Goal: Navigation & Orientation: Find specific page/section

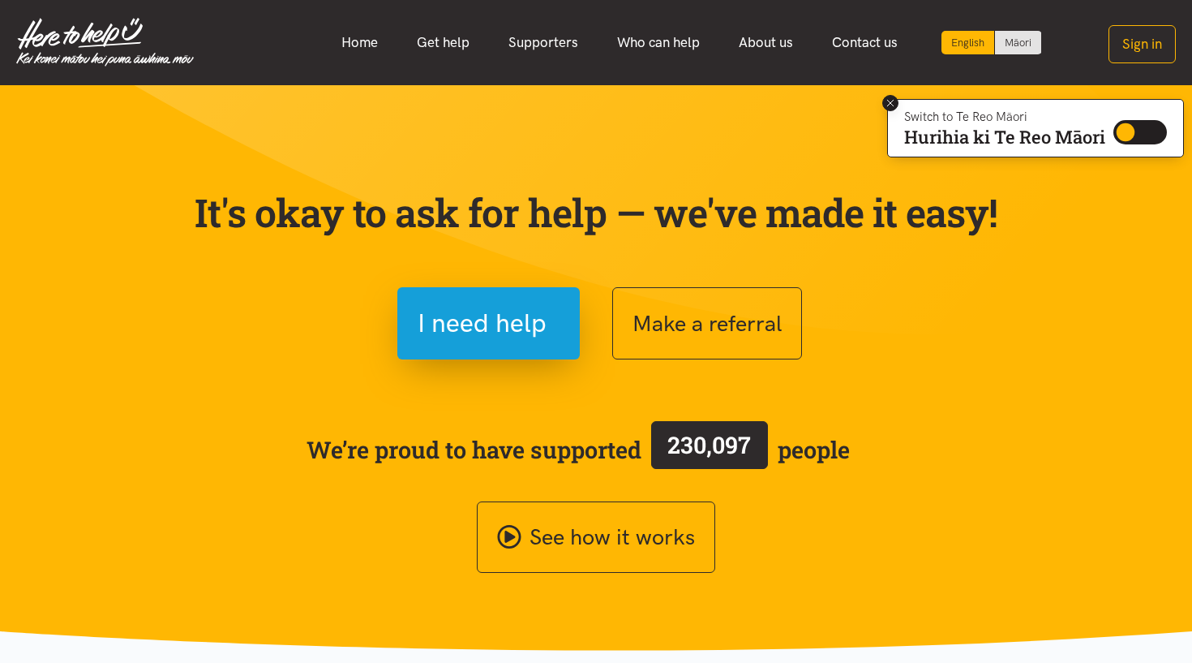
click at [887, 101] on icon at bounding box center [891, 103] width 12 height 12
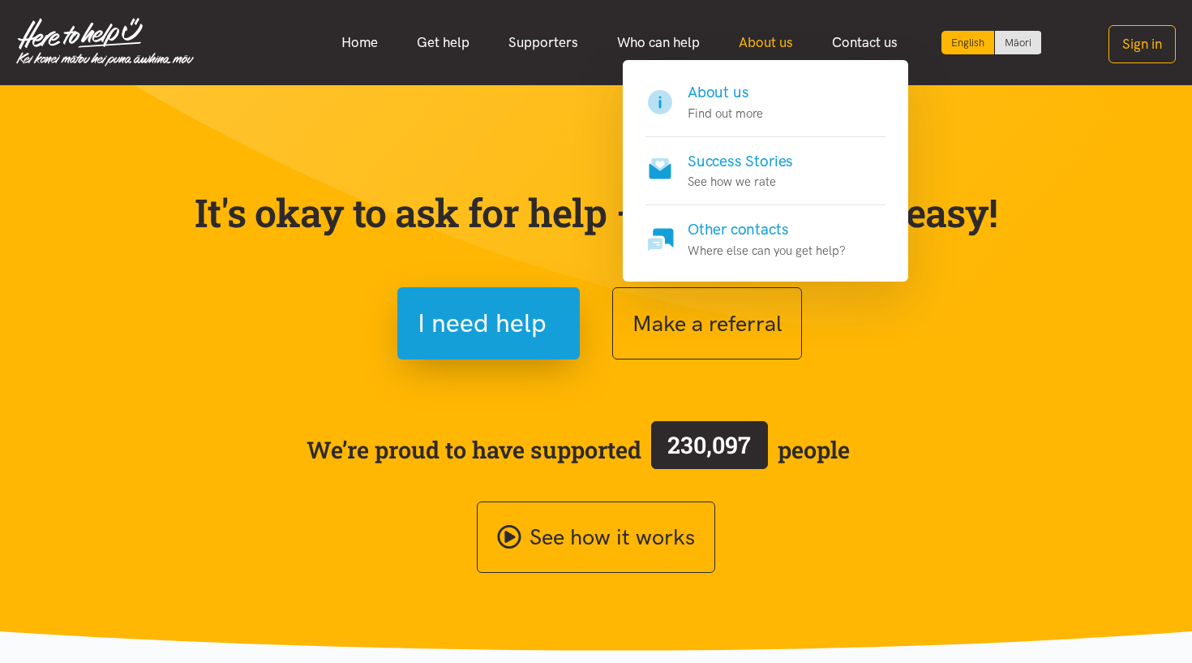
click at [762, 43] on link "About us" at bounding box center [765, 42] width 93 height 35
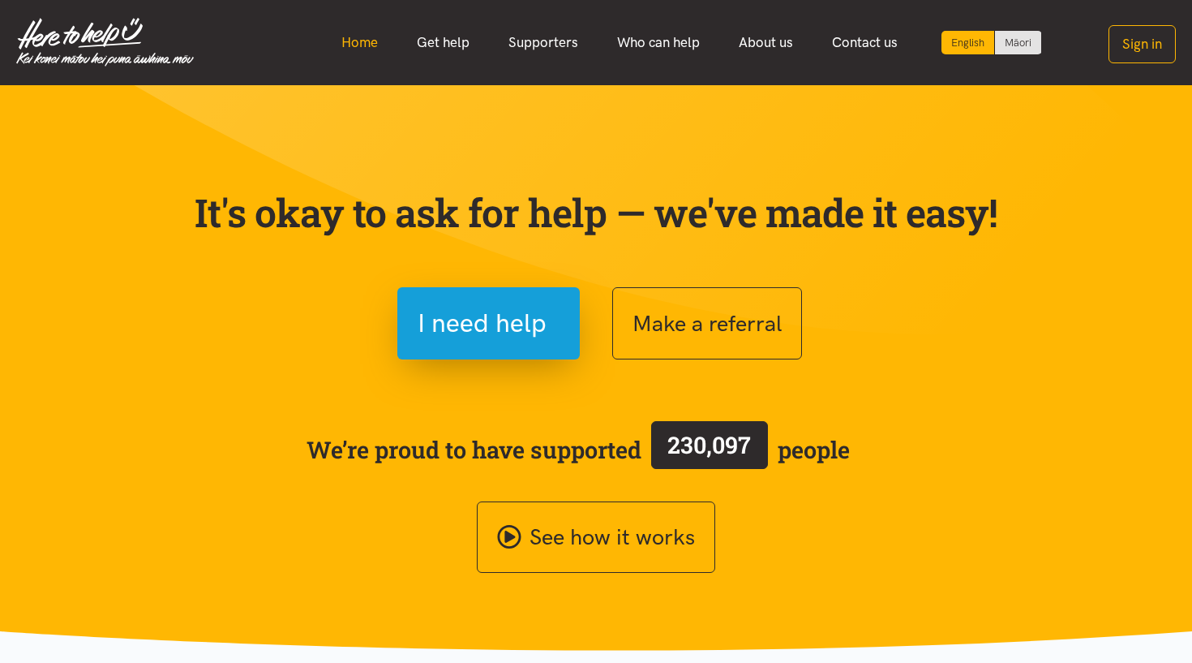
click at [367, 34] on link "Home" at bounding box center [359, 42] width 75 height 35
click at [550, 35] on link "Supporters" at bounding box center [543, 42] width 109 height 35
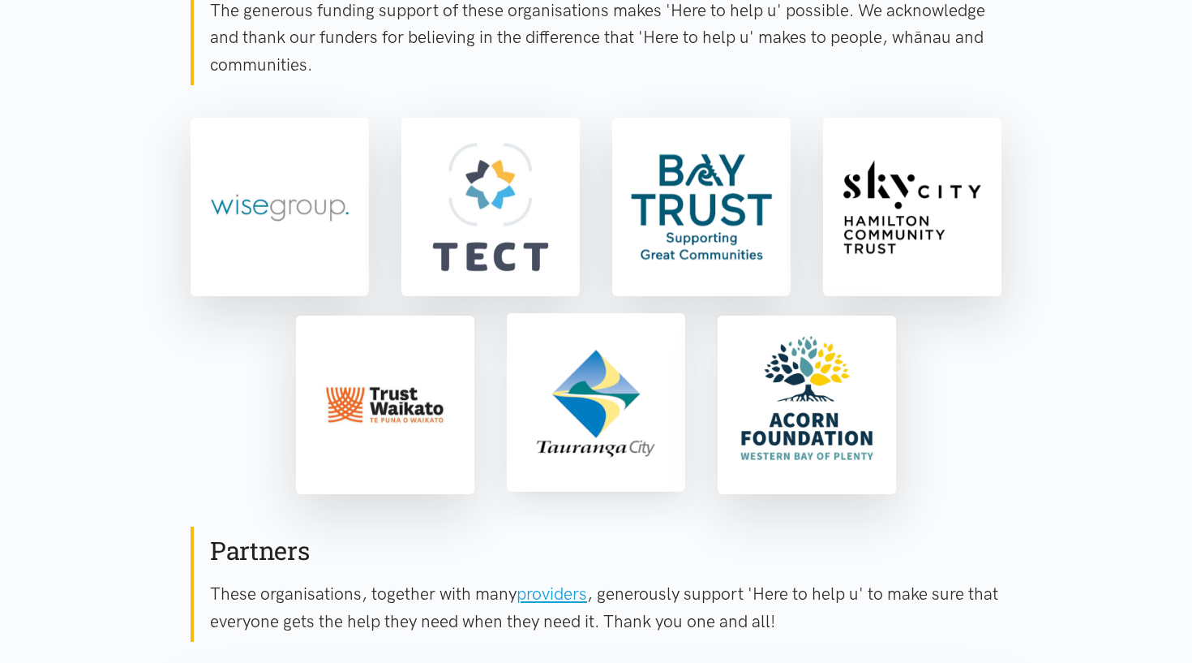
scroll to position [341, 0]
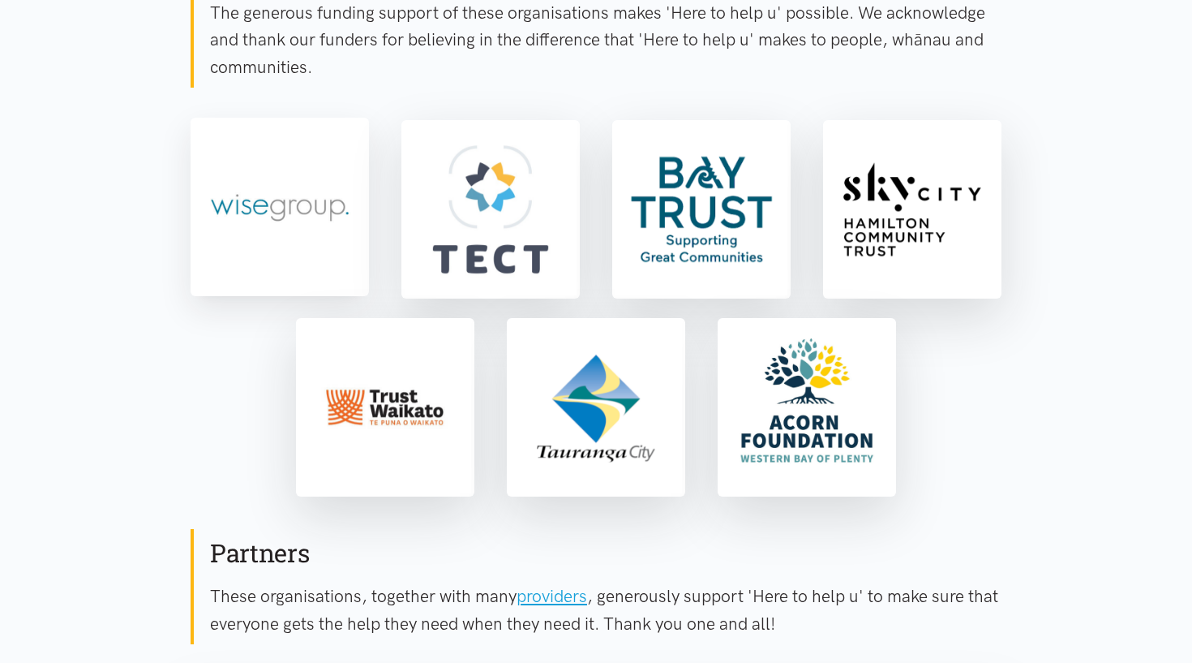
click at [277, 173] on img at bounding box center [280, 207] width 172 height 172
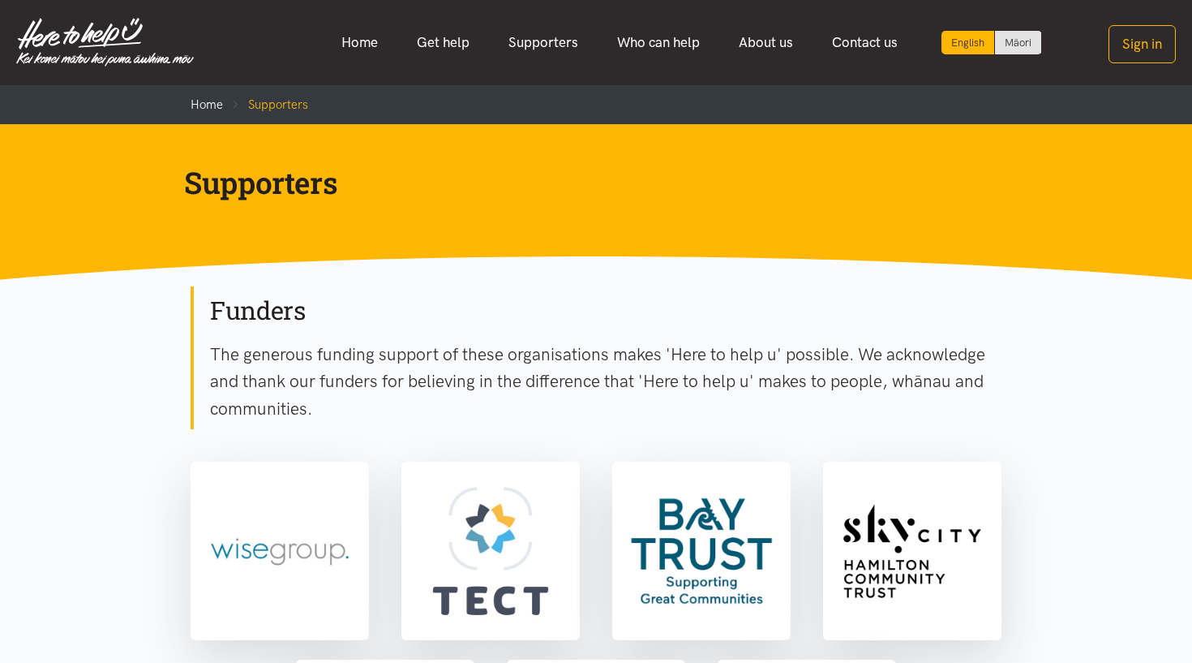
scroll to position [0, 0]
click at [653, 41] on link "Who can help" at bounding box center [659, 42] width 122 height 35
